Goal: Information Seeking & Learning: Learn about a topic

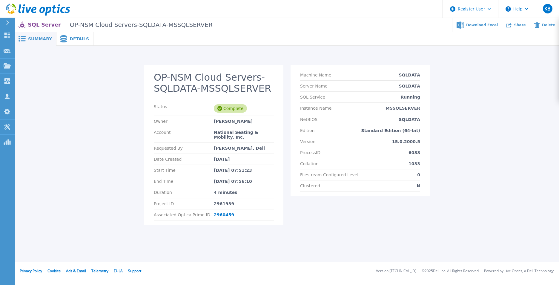
click at [71, 40] on span "Details" at bounding box center [79, 39] width 19 height 4
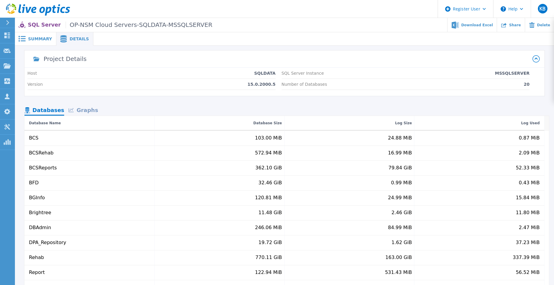
click at [87, 110] on div "Graphs" at bounding box center [83, 110] width 38 height 10
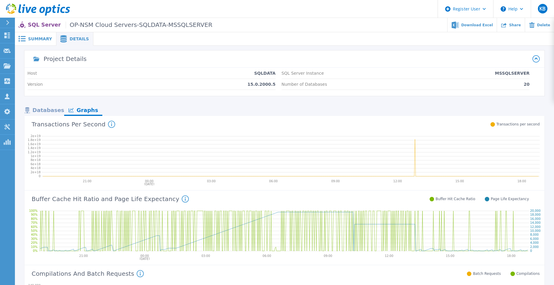
click at [44, 109] on div "Databases" at bounding box center [44, 110] width 40 height 10
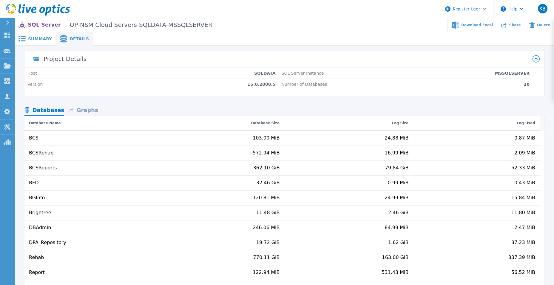
click at [37, 41] on div "Summary" at bounding box center [35, 38] width 41 height 13
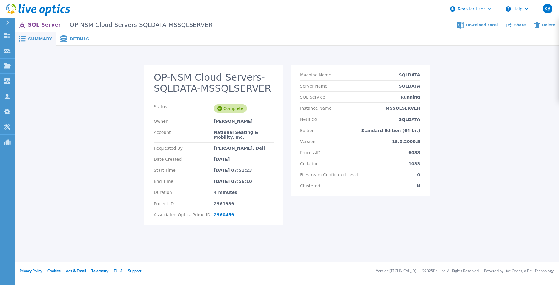
click at [36, 12] on icon at bounding box center [33, 10] width 5 height 6
click at [65, 39] on span at bounding box center [62, 38] width 13 height 7
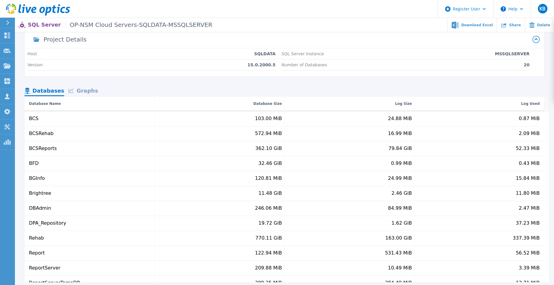
scroll to position [30, 0]
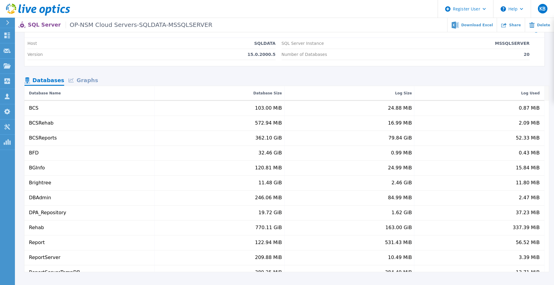
click at [78, 78] on div "Graphs" at bounding box center [83, 81] width 38 height 10
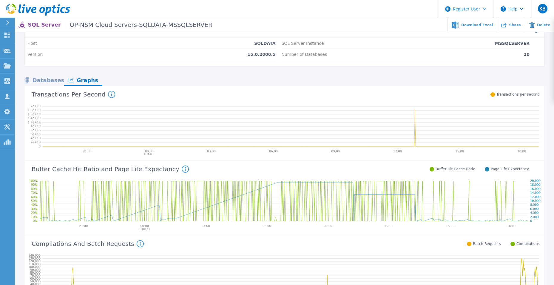
click at [47, 81] on div "Databases" at bounding box center [44, 81] width 40 height 10
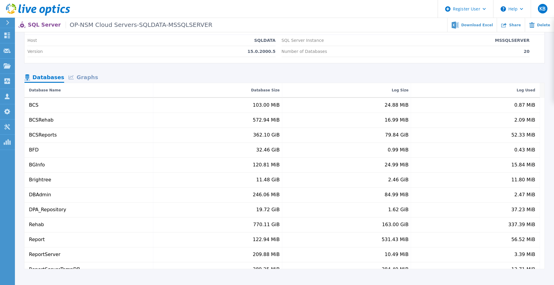
scroll to position [0, 0]
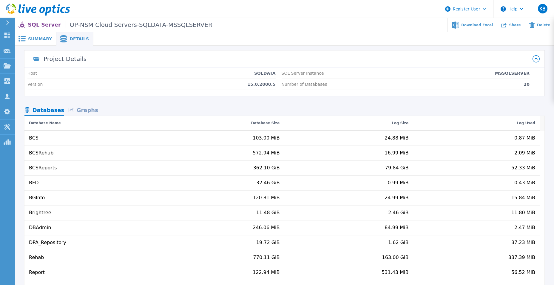
click at [83, 113] on div "Graphs" at bounding box center [83, 110] width 38 height 10
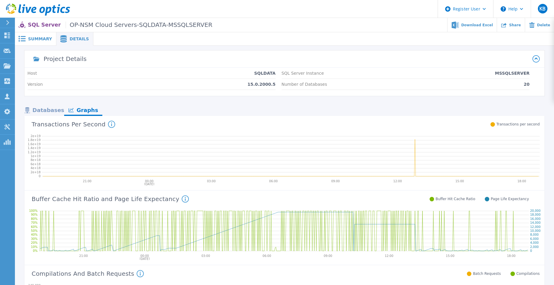
click at [40, 37] on span "Summary" at bounding box center [40, 39] width 24 height 4
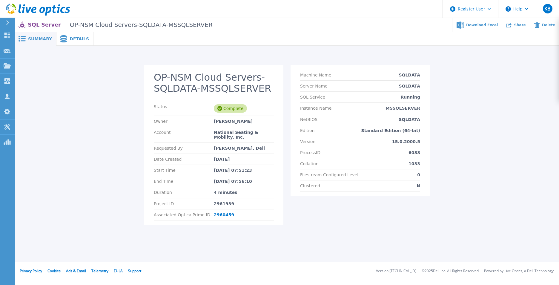
click at [6, 21] on icon at bounding box center [7, 22] width 3 height 5
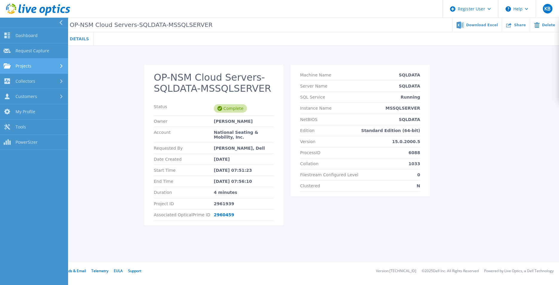
click at [38, 63] on div "Projects" at bounding box center [34, 65] width 61 height 5
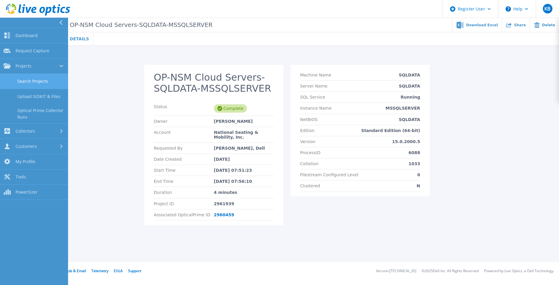
click at [40, 77] on link "Search Projects" at bounding box center [34, 81] width 68 height 15
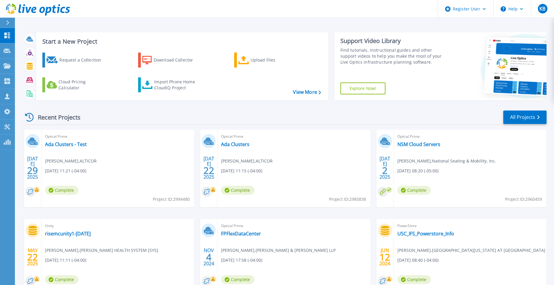
click at [50, 117] on div "Recent Projects" at bounding box center [56, 117] width 66 height 15
click at [46, 12] on icon at bounding box center [48, 11] width 7 height 9
click at [421, 146] on link "NSM Cloud Servers" at bounding box center [419, 144] width 43 height 6
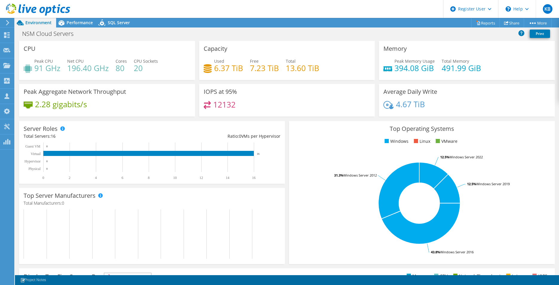
click at [8, 21] on icon at bounding box center [7, 22] width 4 height 5
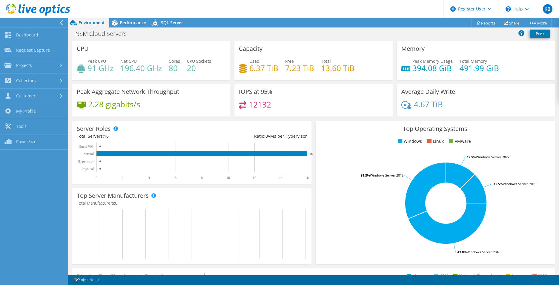
click at [65, 21] on div at bounding box center [62, 22] width 7 height 5
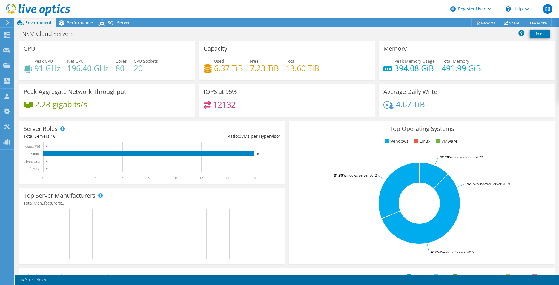
click at [10, 24] on icon at bounding box center [7, 22] width 4 height 5
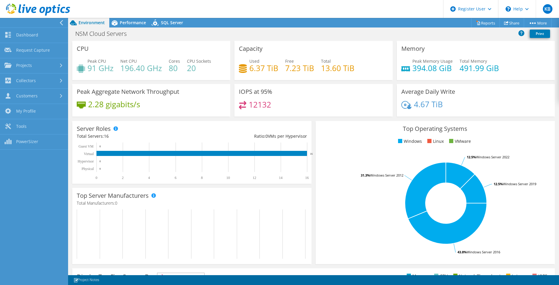
click at [62, 19] on div at bounding box center [35, 10] width 70 height 20
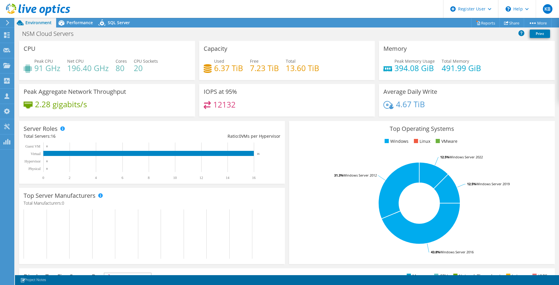
click at [51, 10] on use at bounding box center [38, 10] width 64 height 12
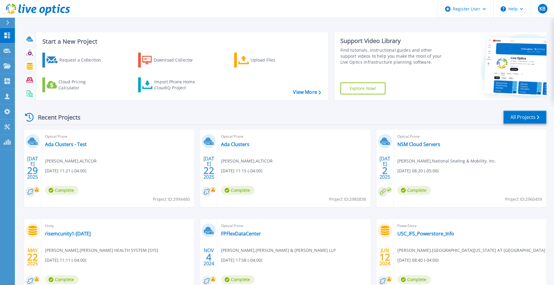
click at [525, 118] on link "All Projects" at bounding box center [524, 116] width 43 height 13
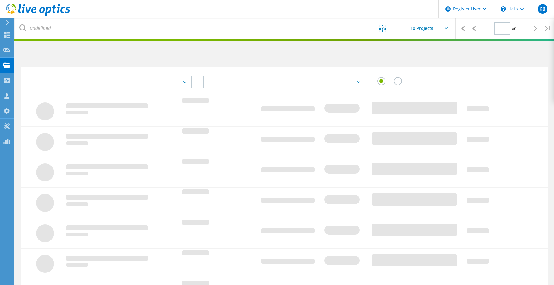
type input "1"
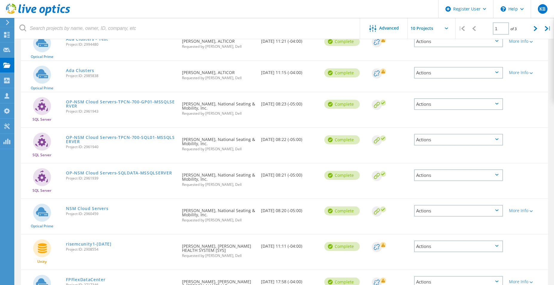
scroll to position [90, 0]
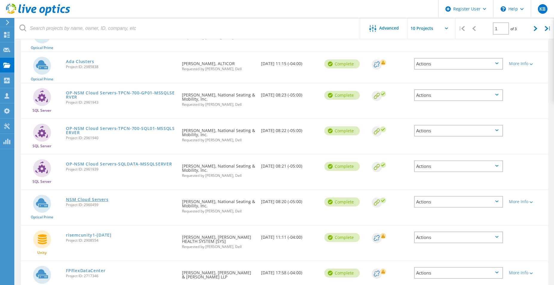
click at [83, 199] on link "NSM Cloud Servers" at bounding box center [87, 199] width 42 height 4
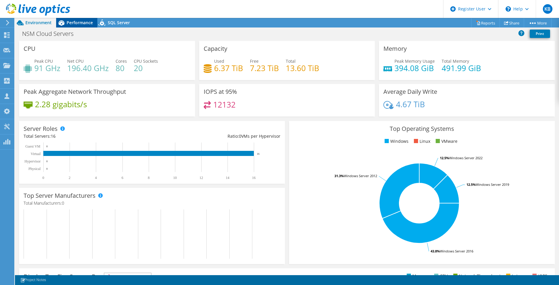
click at [65, 20] on icon at bounding box center [61, 23] width 10 height 10
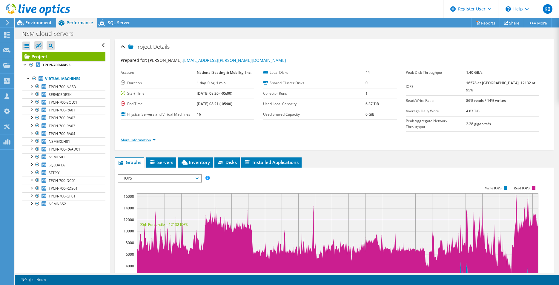
click at [150, 137] on link "More Information" at bounding box center [138, 139] width 35 height 5
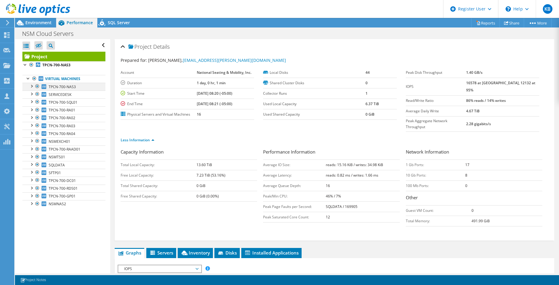
click at [33, 87] on div at bounding box center [31, 86] width 6 height 6
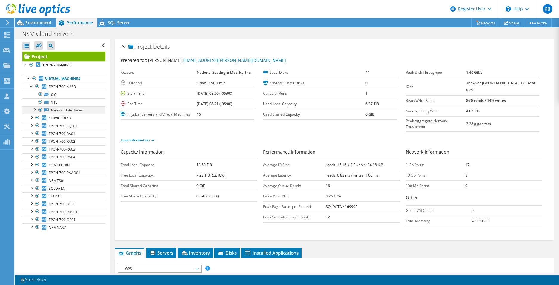
click at [36, 110] on div at bounding box center [34, 109] width 6 height 6
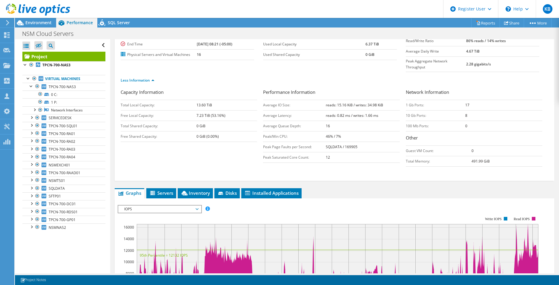
scroll to position [90, 0]
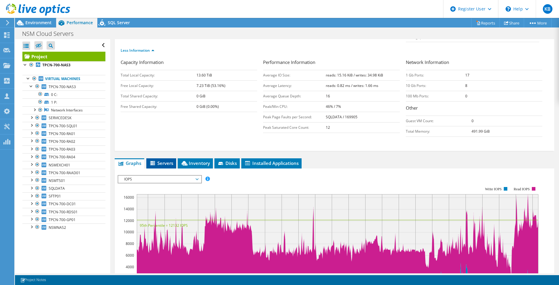
click at [168, 160] on span "Servers" at bounding box center [161, 163] width 24 height 6
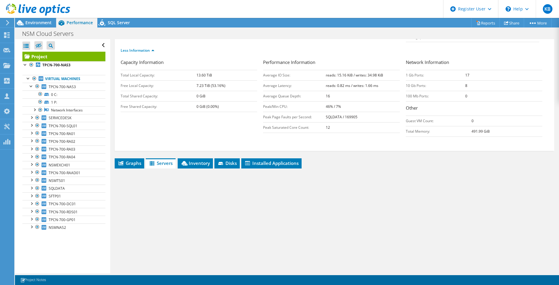
scroll to position [119, 0]
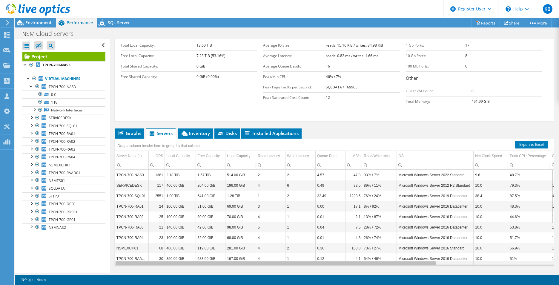
click at [409, 261] on div "Data grid" at bounding box center [275, 262] width 320 height 3
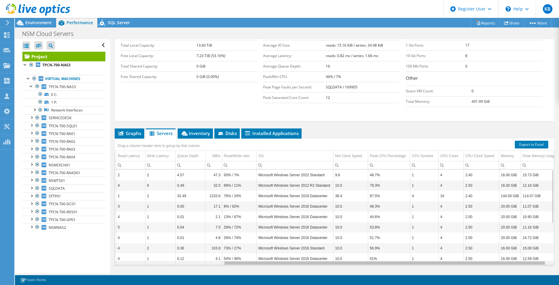
scroll to position [0, 0]
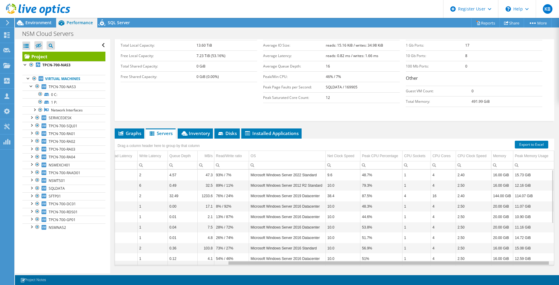
drag, startPoint x: 409, startPoint y: 250, endPoint x: 551, endPoint y: 255, distance: 142.1
click at [551, 255] on body "KB Dell User Kunal Bhagwani Kunal.Bhagwani@Dell.com Dell My Profile Log Out \n …" at bounding box center [279, 142] width 559 height 285
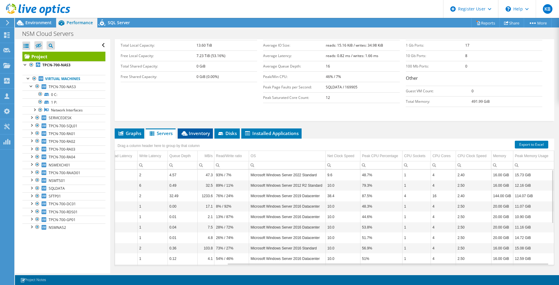
click at [196, 130] on span "Inventory" at bounding box center [195, 133] width 29 height 6
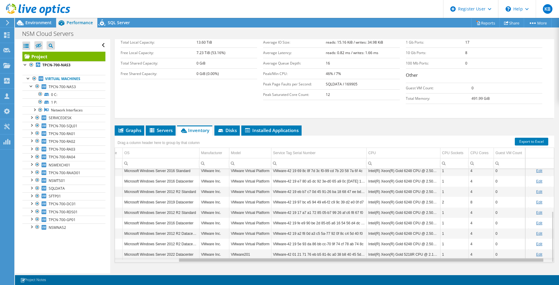
scroll to position [0, 82]
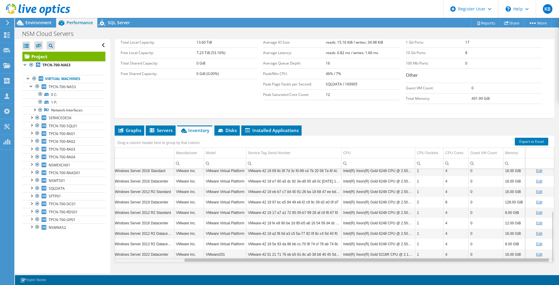
drag, startPoint x: 439, startPoint y: 247, endPoint x: 521, endPoint y: 248, distance: 82.4
click at [521, 248] on body "KB Dell User Kunal Bhagwani Kunal.Bhagwani@Dell.com Dell My Profile Log Out \n …" at bounding box center [279, 142] width 559 height 285
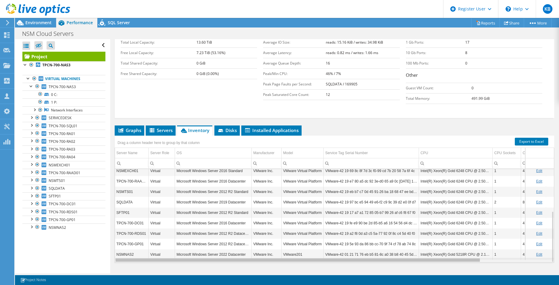
drag, startPoint x: 210, startPoint y: 248, endPoint x: 128, endPoint y: 237, distance: 83.4
click at [121, 242] on body "KB Dell User Kunal Bhagwani Kunal.Bhagwani@Dell.com Dell My Profile Log Out \n …" at bounding box center [279, 142] width 559 height 285
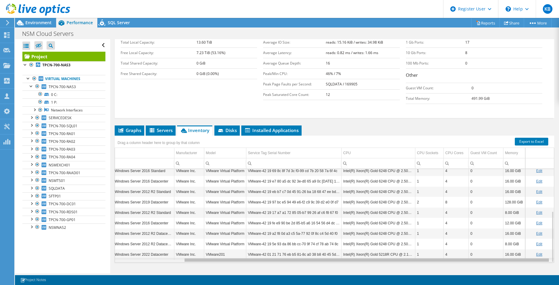
drag, startPoint x: 412, startPoint y: 249, endPoint x: 500, endPoint y: 248, distance: 87.5
click at [500, 248] on body "KB Dell User Kunal Bhagwani Kunal.Bhagwani@Dell.com Dell My Profile Log Out \n …" at bounding box center [279, 142] width 559 height 285
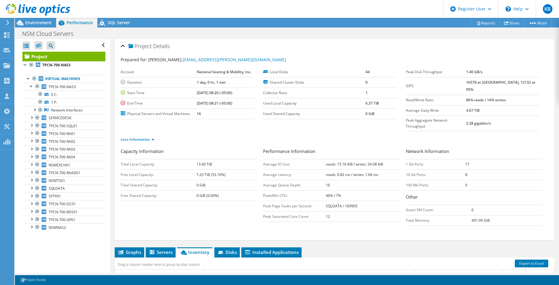
scroll to position [0, 0]
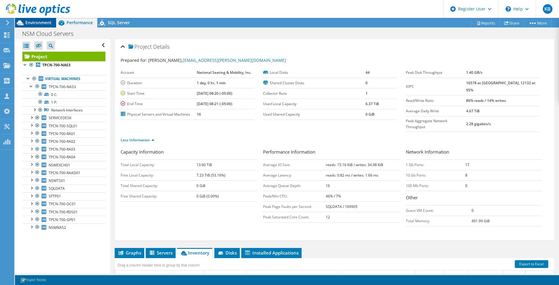
click at [33, 20] on span "Environment" at bounding box center [38, 23] width 26 height 6
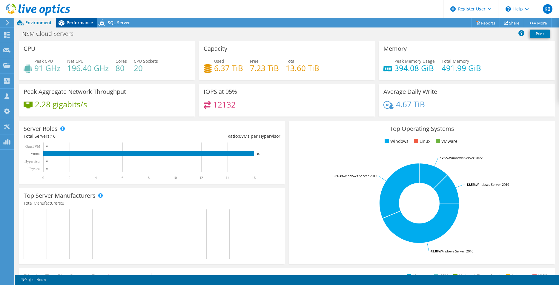
click at [87, 22] on span "Performance" at bounding box center [80, 23] width 26 height 6
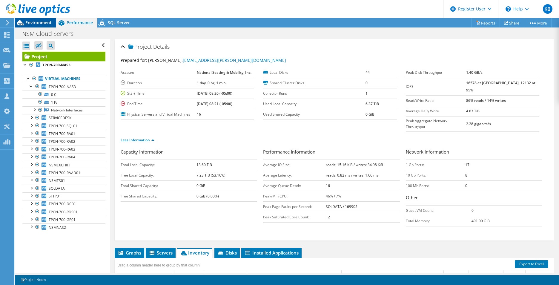
click at [41, 24] on span "Environment" at bounding box center [38, 23] width 26 height 6
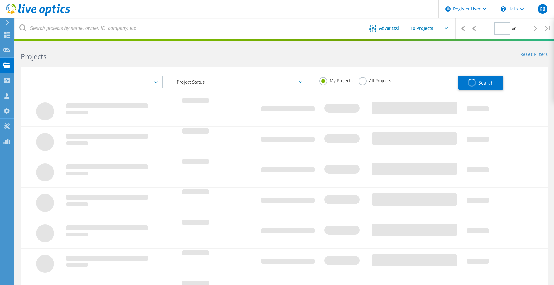
type input "1"
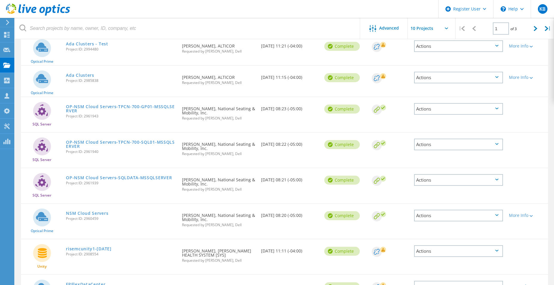
scroll to position [90, 0]
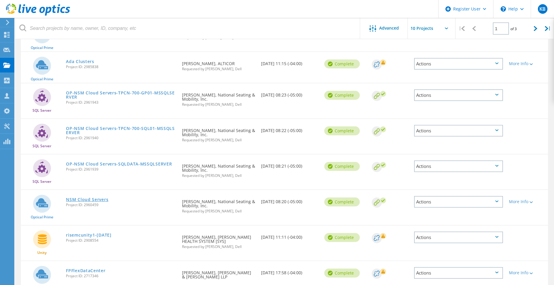
click at [103, 198] on link "NSM Cloud Servers" at bounding box center [87, 199] width 42 height 4
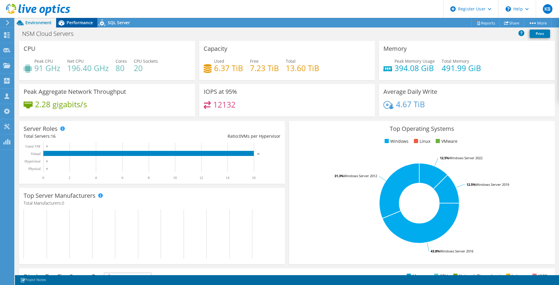
click at [87, 23] on span "Performance" at bounding box center [80, 23] width 26 height 6
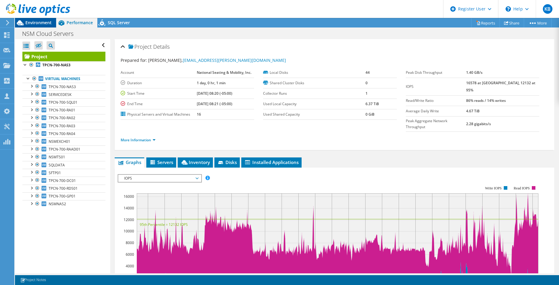
click at [44, 22] on span "Environment" at bounding box center [38, 23] width 26 height 6
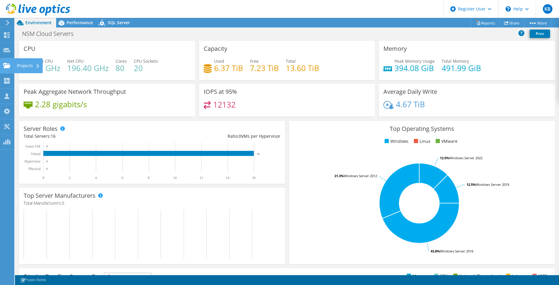
click at [24, 64] on div "Projects" at bounding box center [28, 65] width 29 height 15
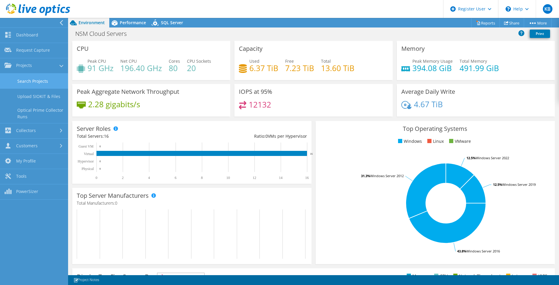
click at [35, 84] on link "Search Projects" at bounding box center [34, 80] width 68 height 15
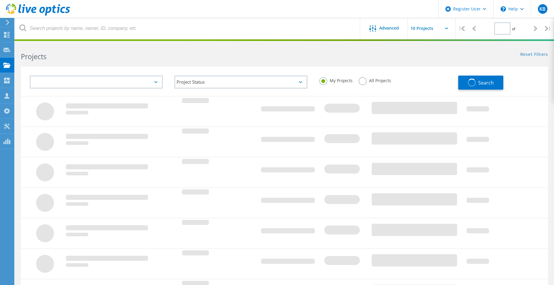
type input "1"
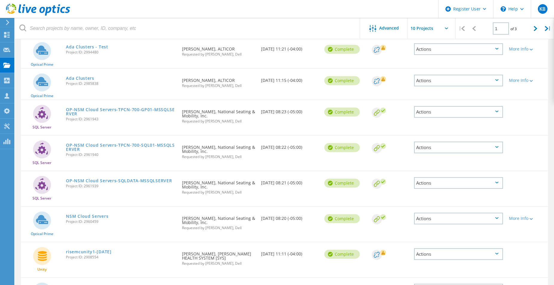
scroll to position [60, 0]
